Goal: Navigation & Orientation: Find specific page/section

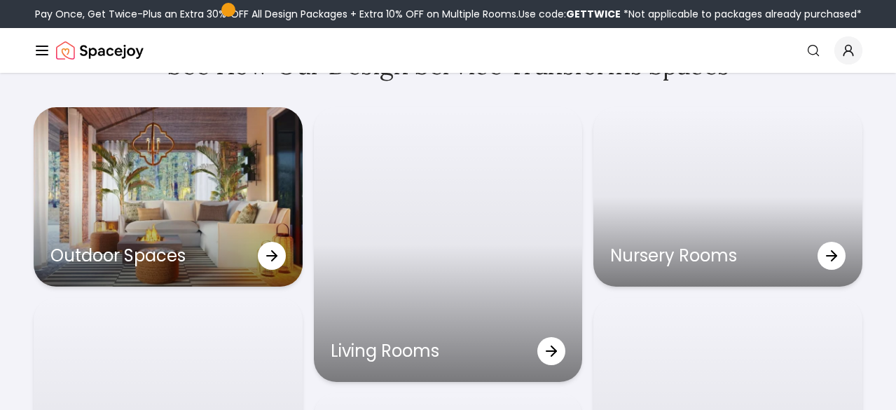
scroll to position [3986, 0]
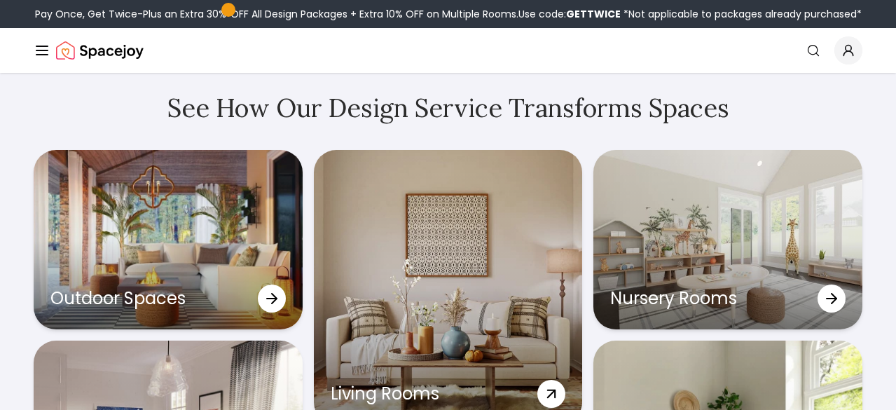
click at [436, 255] on div "Living Rooms" at bounding box center [448, 287] width 269 height 275
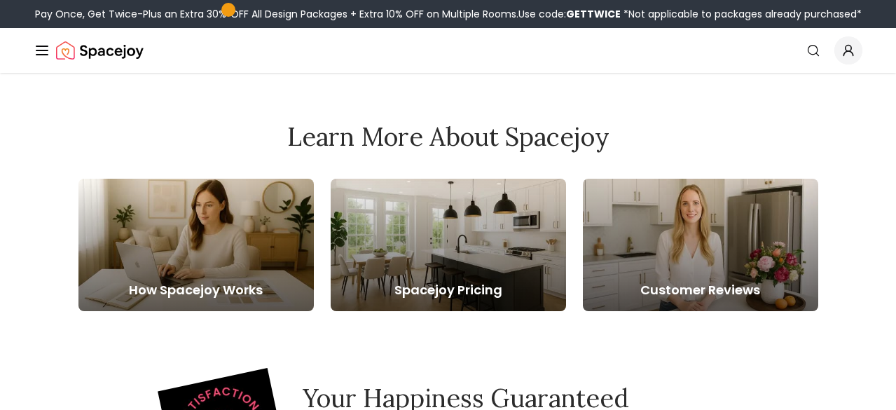
scroll to position [2132, 0]
